Goal: Task Accomplishment & Management: Use online tool/utility

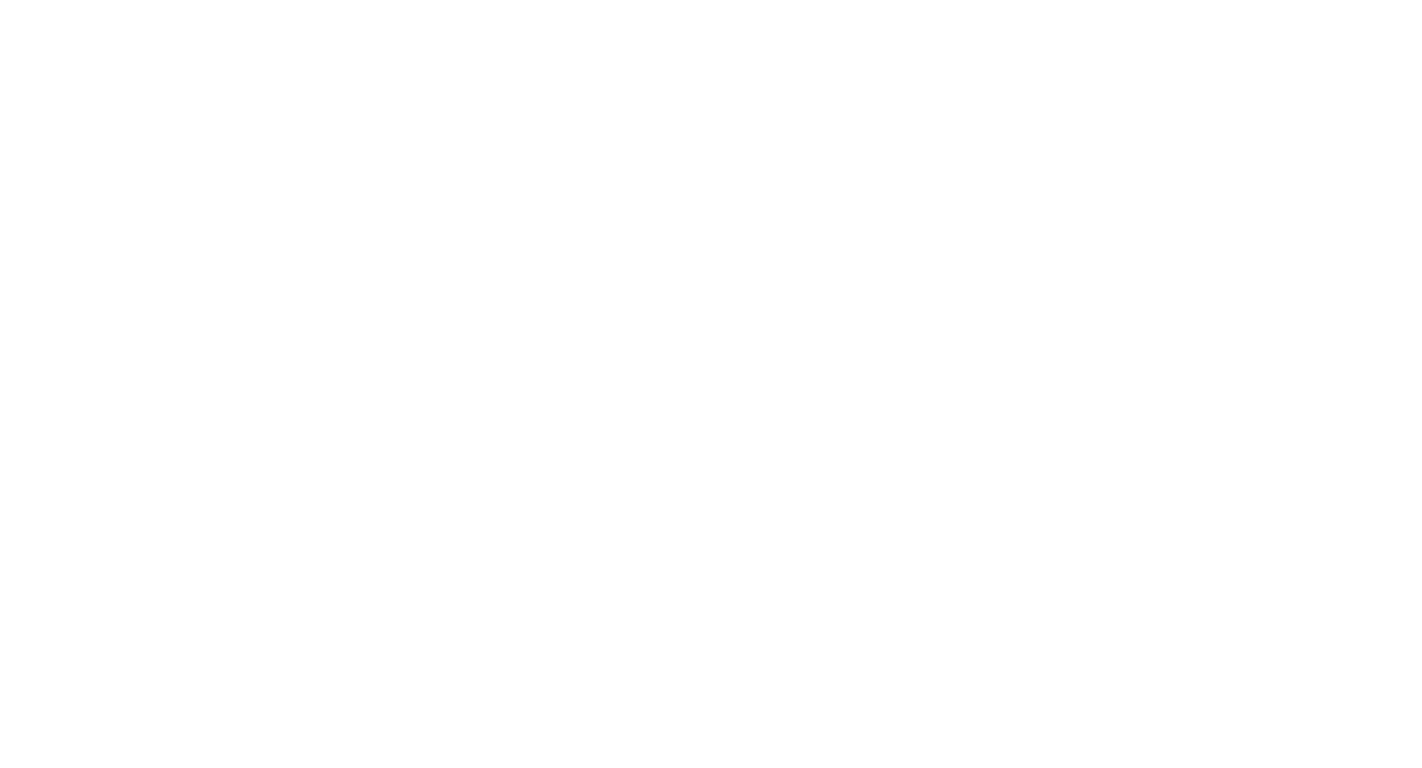
click at [231, 121] on body at bounding box center [711, 384] width 1422 height 768
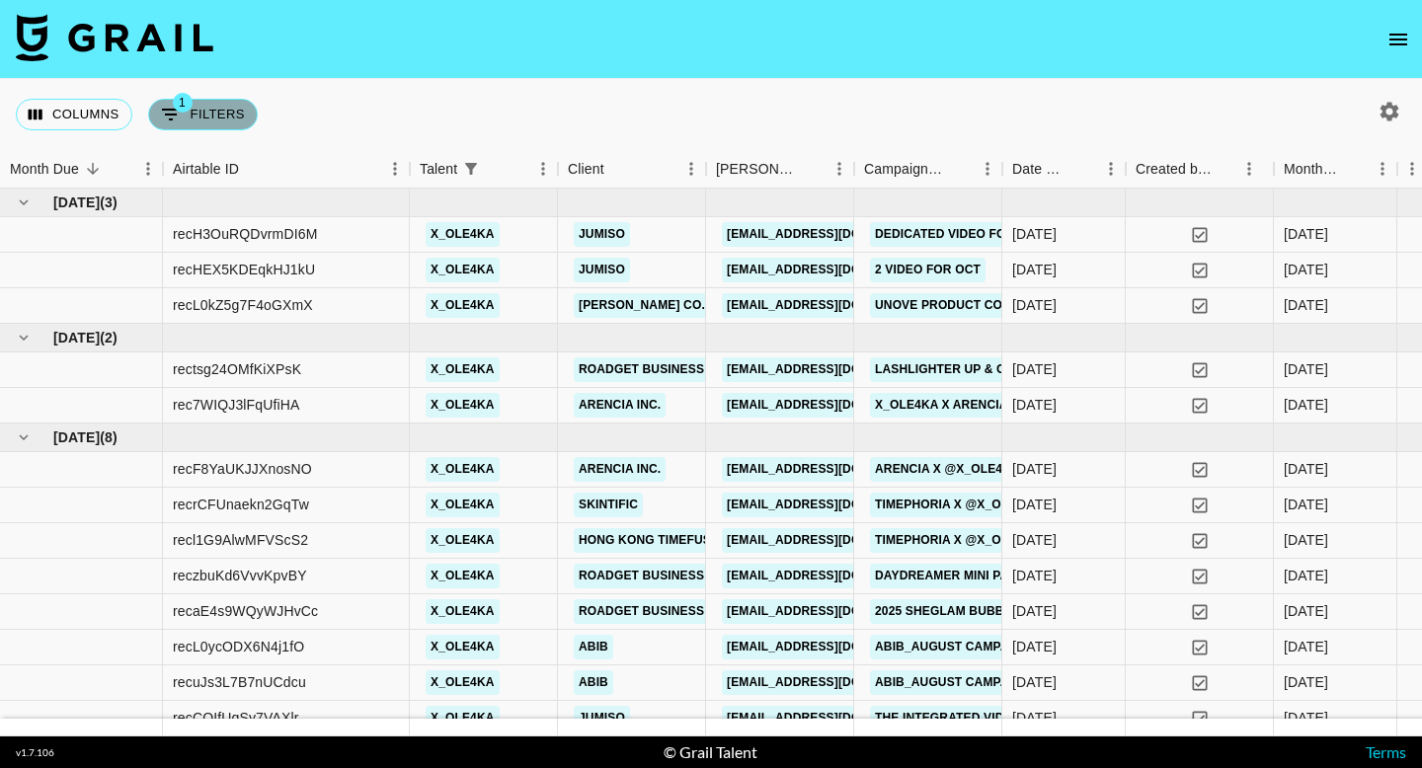
click at [188, 118] on button "1 Filters" at bounding box center [203, 115] width 110 height 32
select select "talentName"
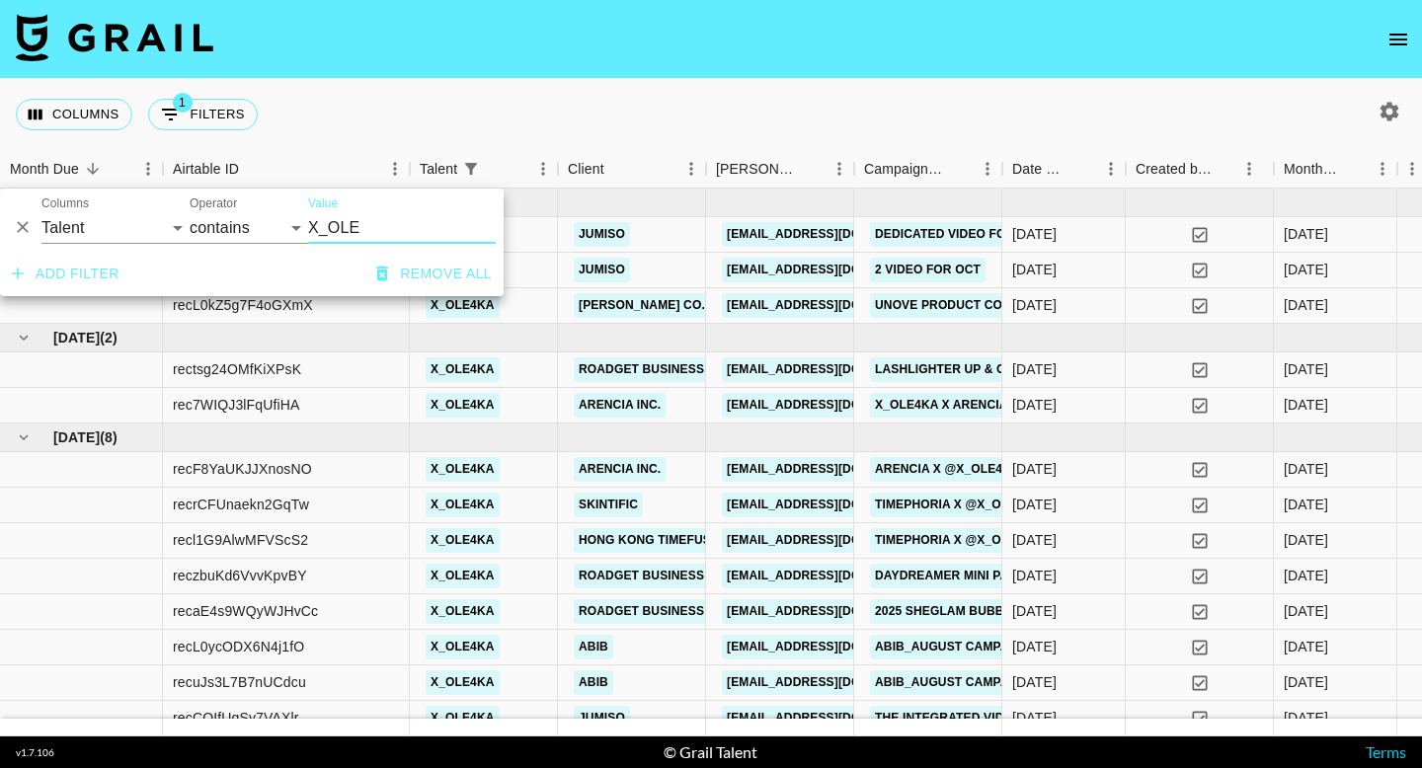
drag, startPoint x: 364, startPoint y: 229, endPoint x: 333, endPoint y: 229, distance: 31.6
click at [333, 229] on input "X_OLE" at bounding box center [402, 228] width 188 height 32
type input "X"
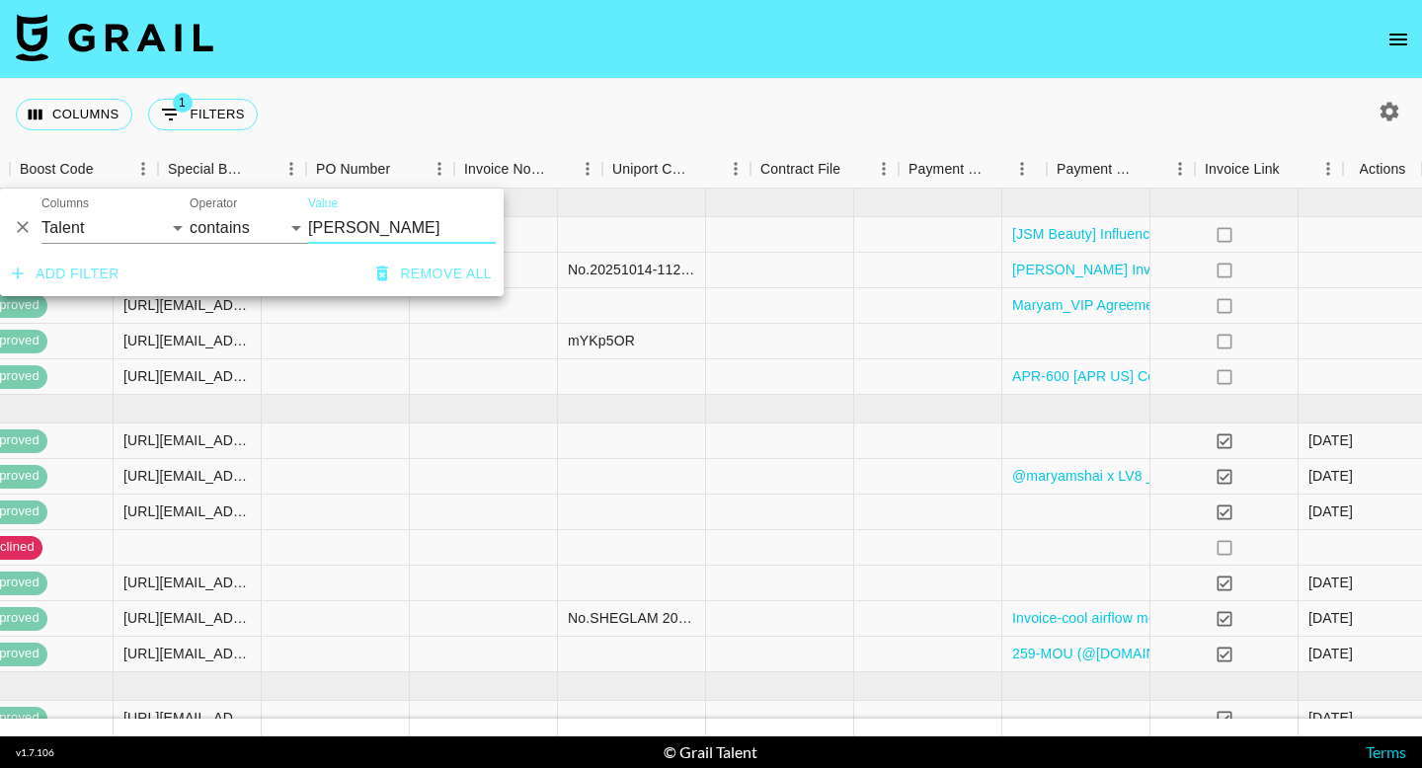
scroll to position [0, 2079]
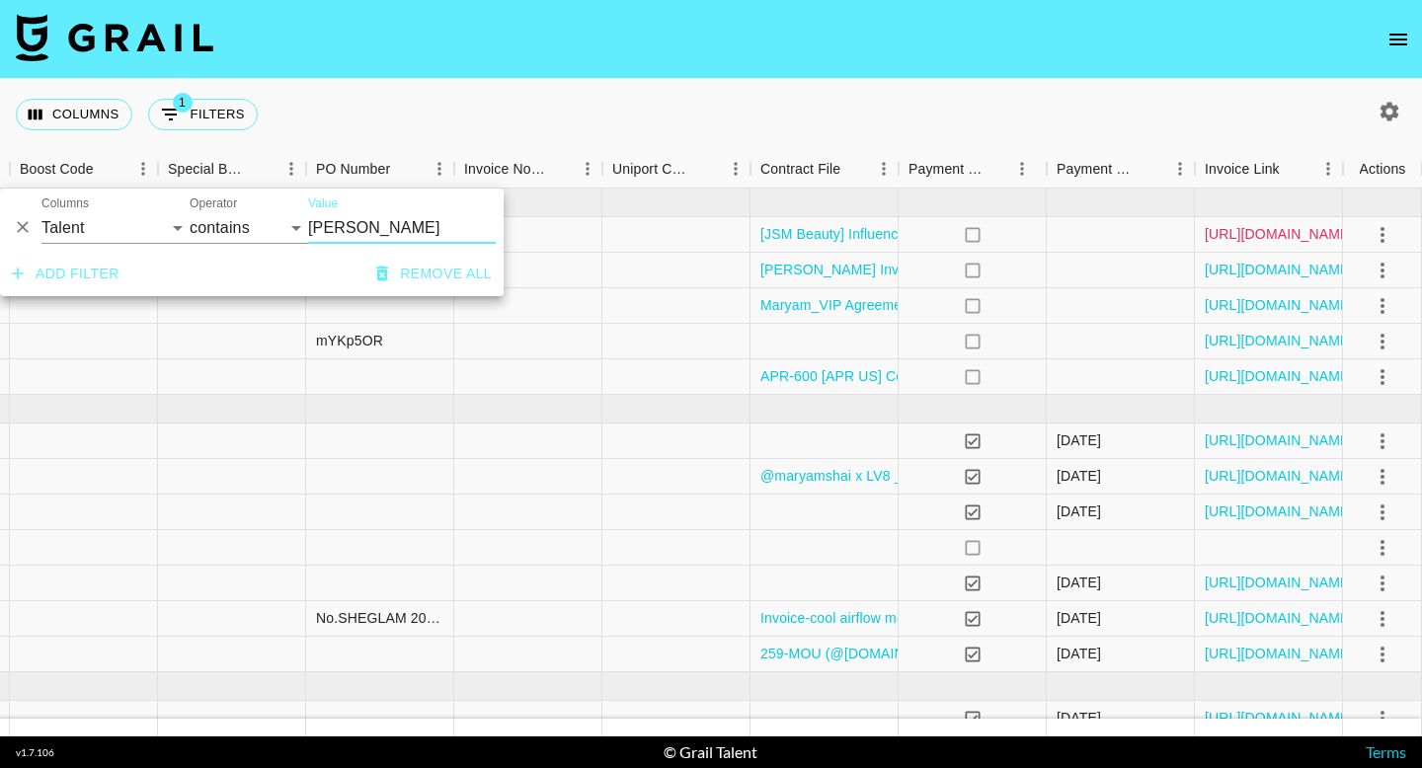
type input "marya"
click at [1252, 233] on link "https://in.xero.com/877UmwAbqBOgsi27ZlIWlAuDTiTKfY5teWAIVML5" at bounding box center [1279, 234] width 149 height 20
